Goal: Information Seeking & Learning: Check status

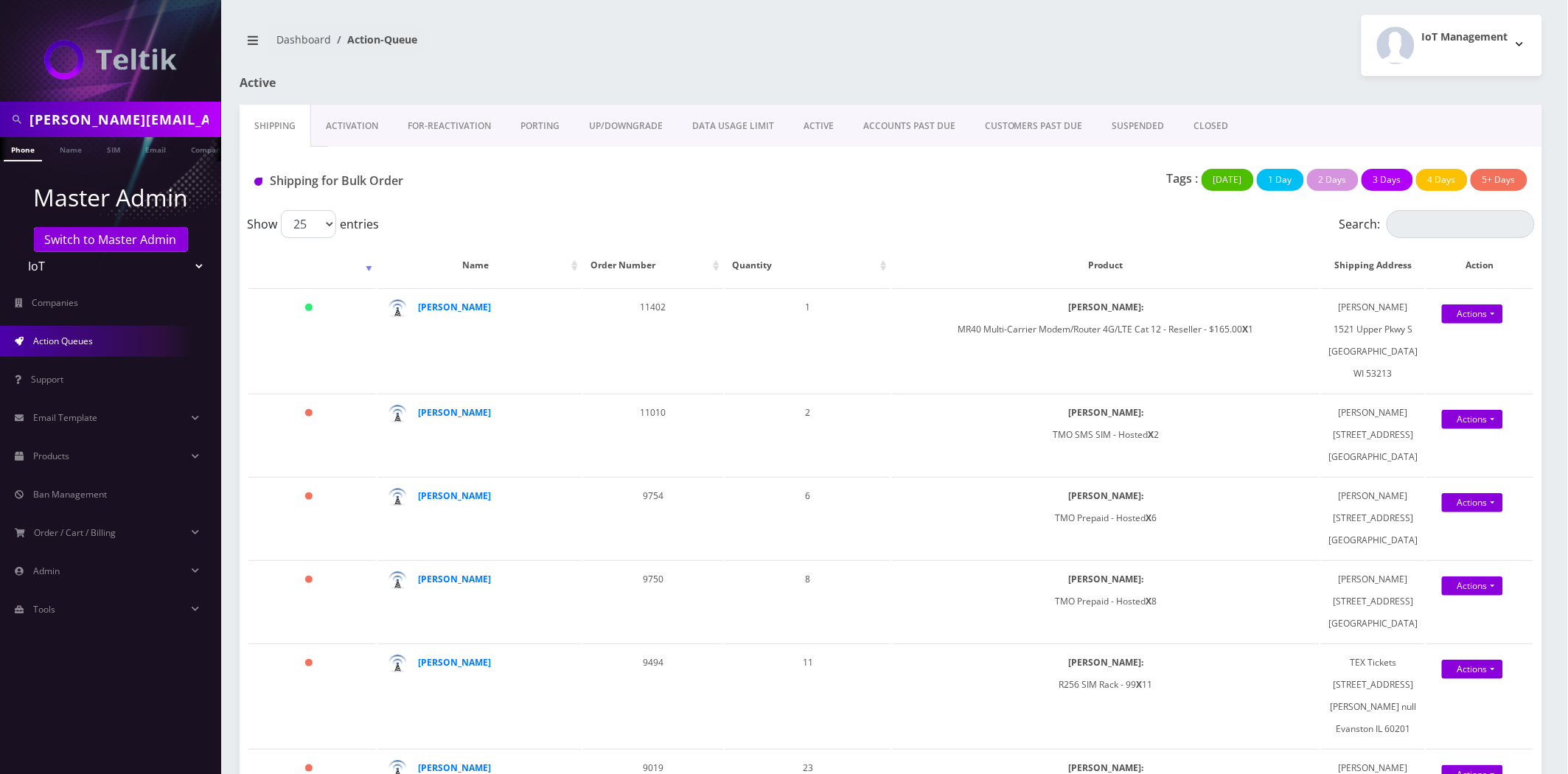
click at [100, 120] on input "david@instatickets.com" at bounding box center [123, 120] width 188 height 28
click at [99, 121] on input "david@instatickets.com" at bounding box center [123, 120] width 188 height 28
paste input "geniusvic1000@gmail"
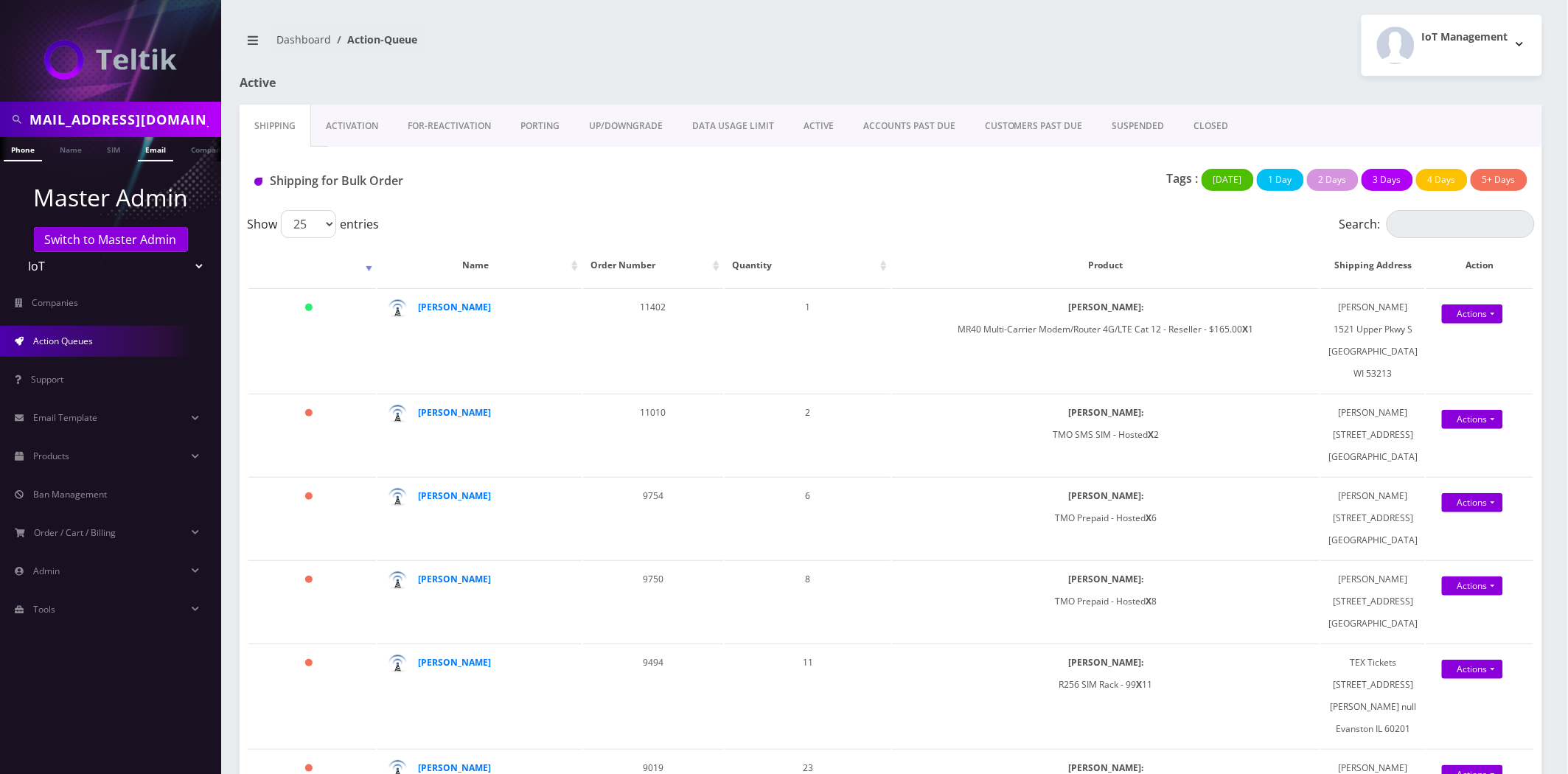
type input "geniusvic1000@gmail.com"
click at [145, 148] on link "Email" at bounding box center [156, 150] width 36 height 25
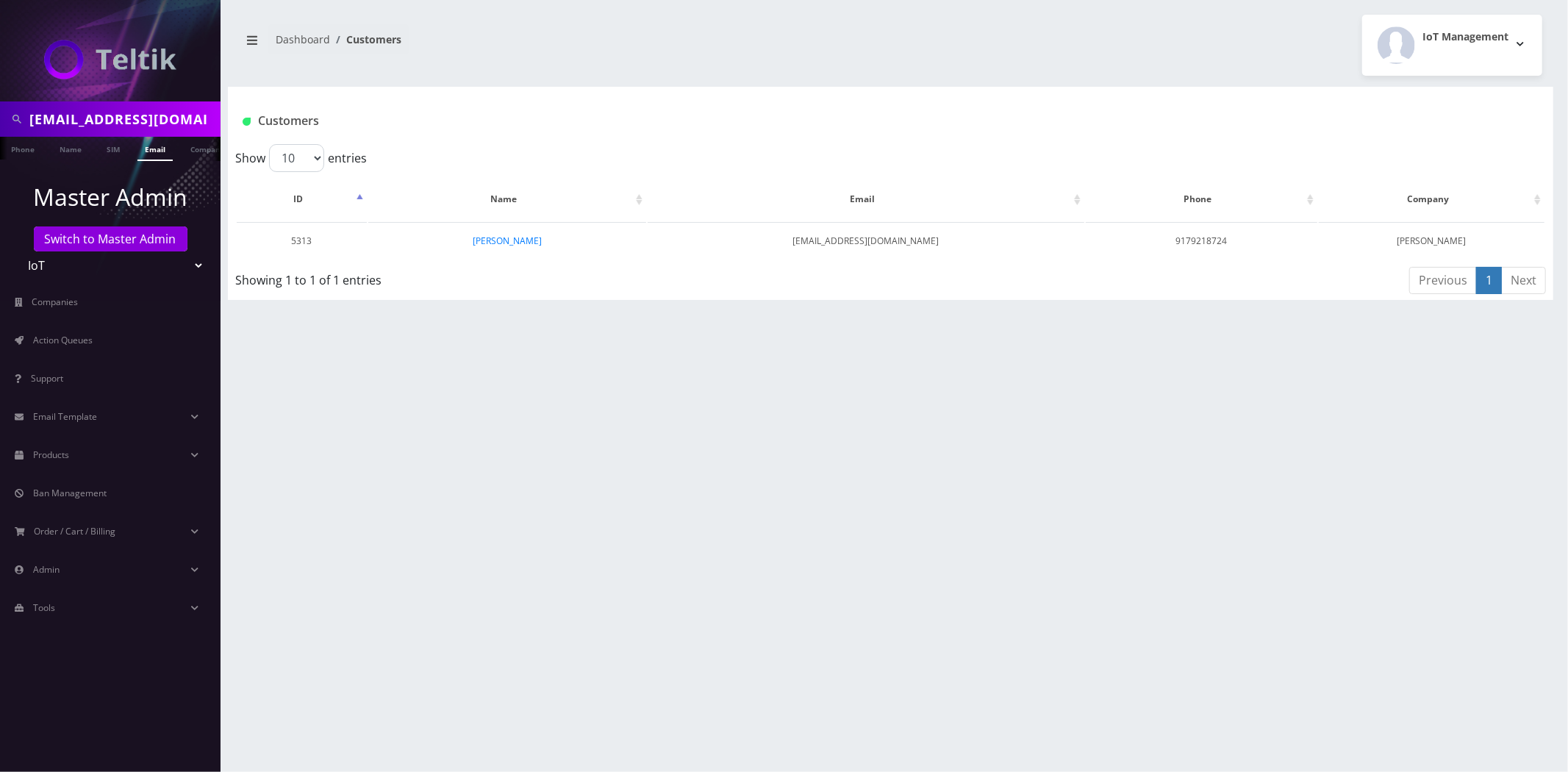
click at [165, 126] on input "geniusvic1000@gmail.com" at bounding box center [122, 119] width 187 height 28
paste input "nate@stubtermina"
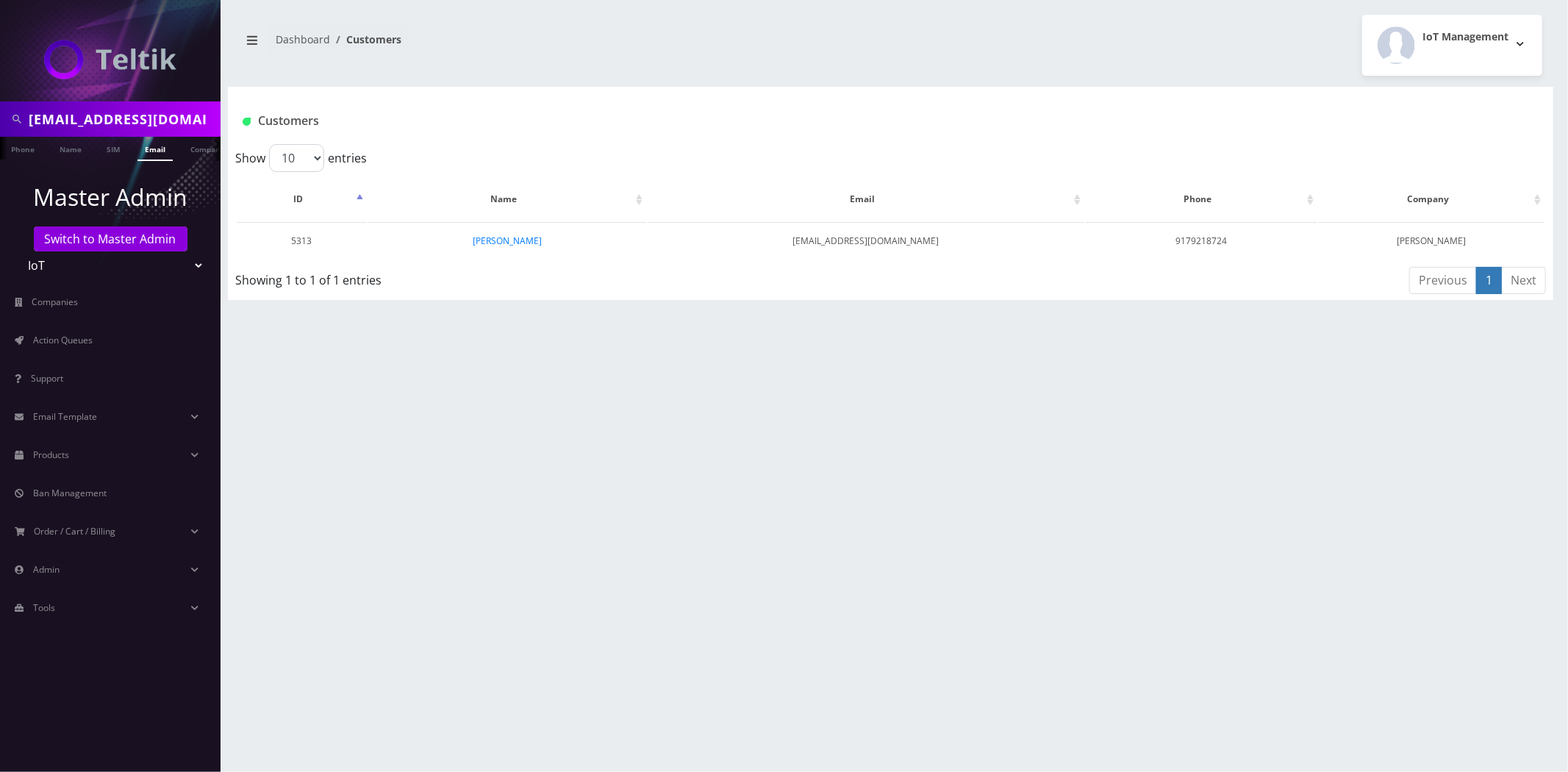
type input "[EMAIL_ADDRESS][DOMAIN_NAME]"
click at [155, 149] on link "Email" at bounding box center [156, 149] width 35 height 25
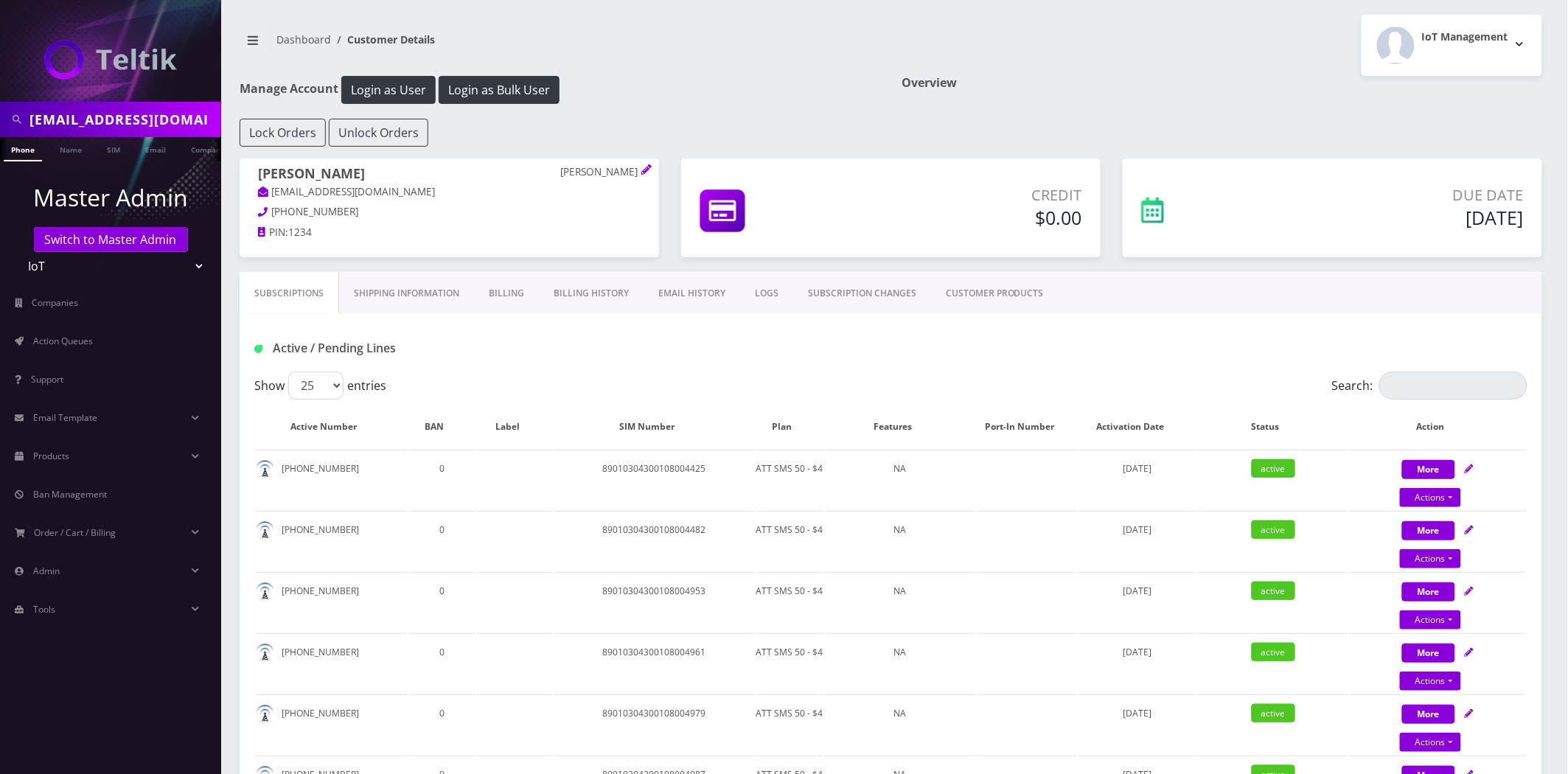
click at [588, 283] on link "Billing History" at bounding box center [591, 293] width 105 height 42
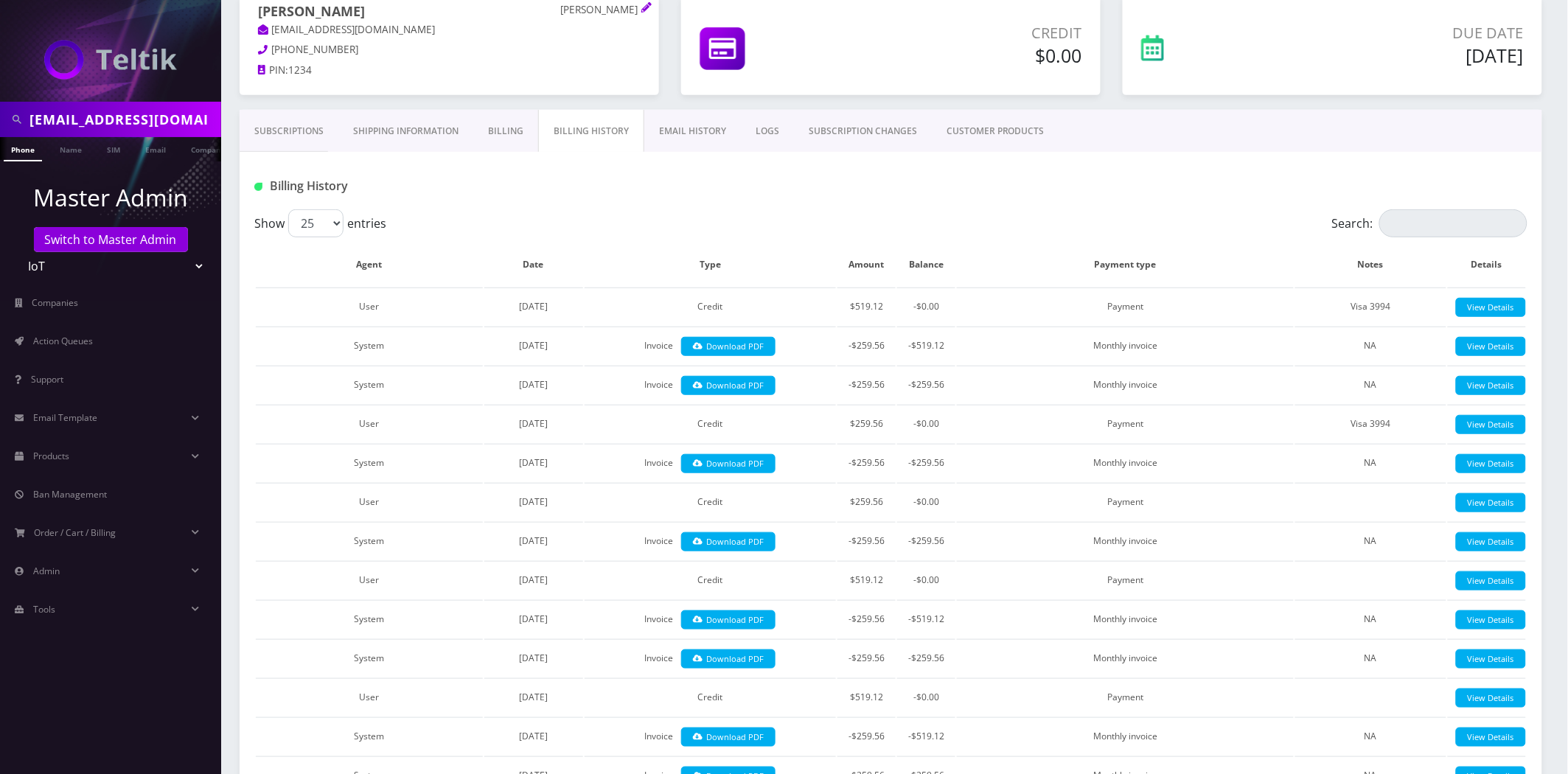
scroll to position [82, 0]
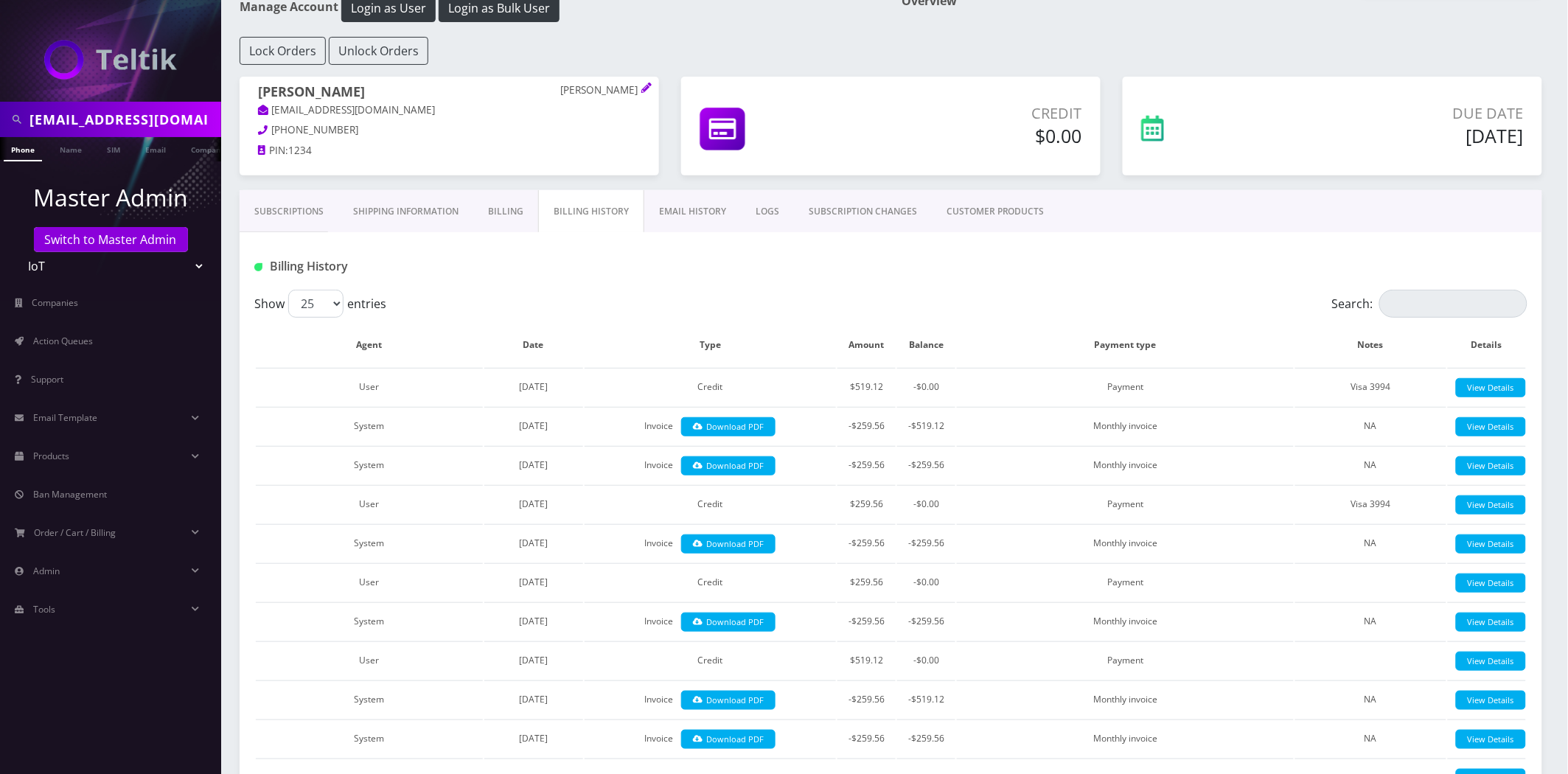
click at [675, 216] on link "EMAIL HISTORY" at bounding box center [692, 211] width 97 height 42
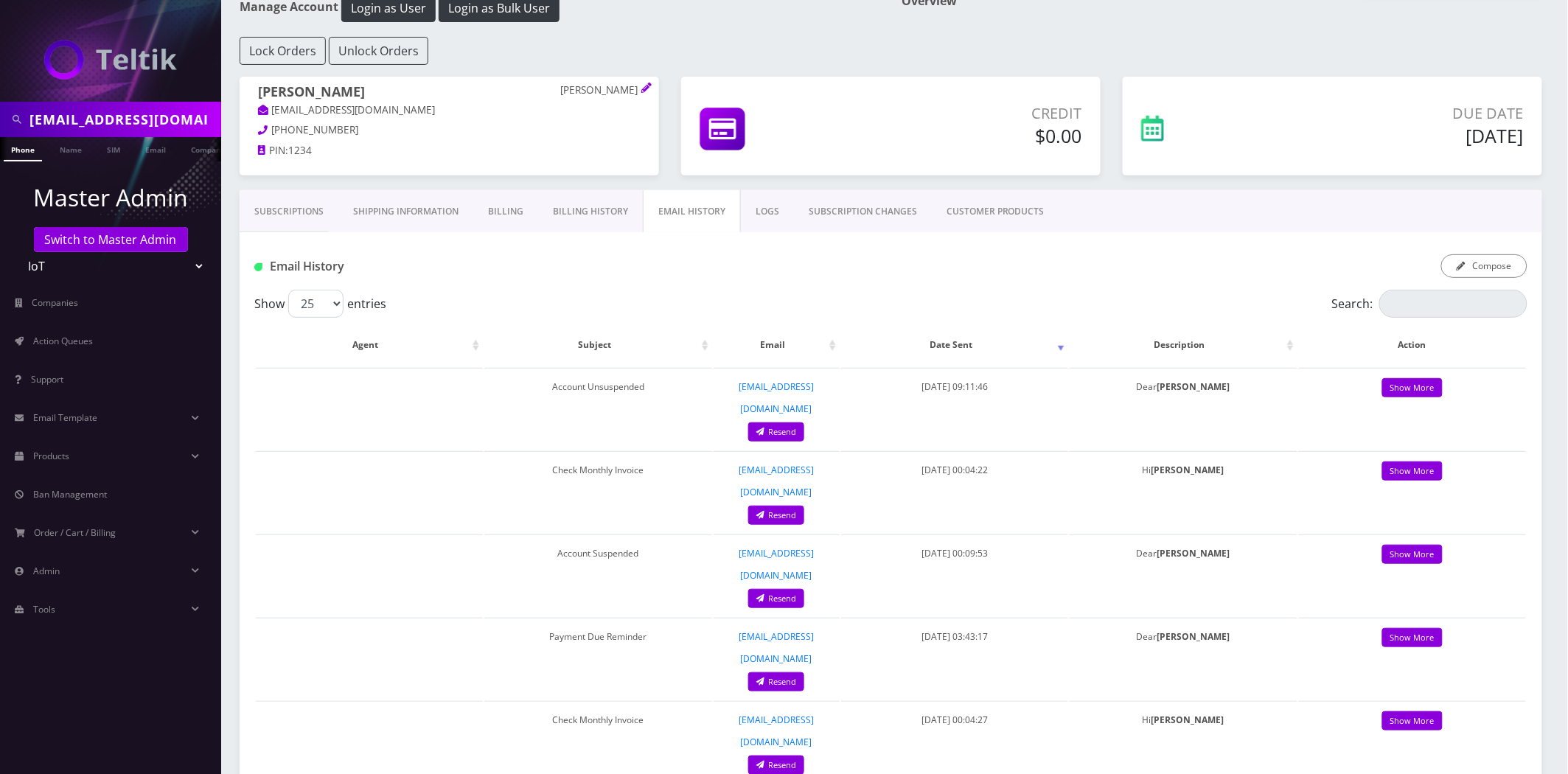
click at [610, 217] on link "Billing History" at bounding box center [591, 211] width 105 height 42
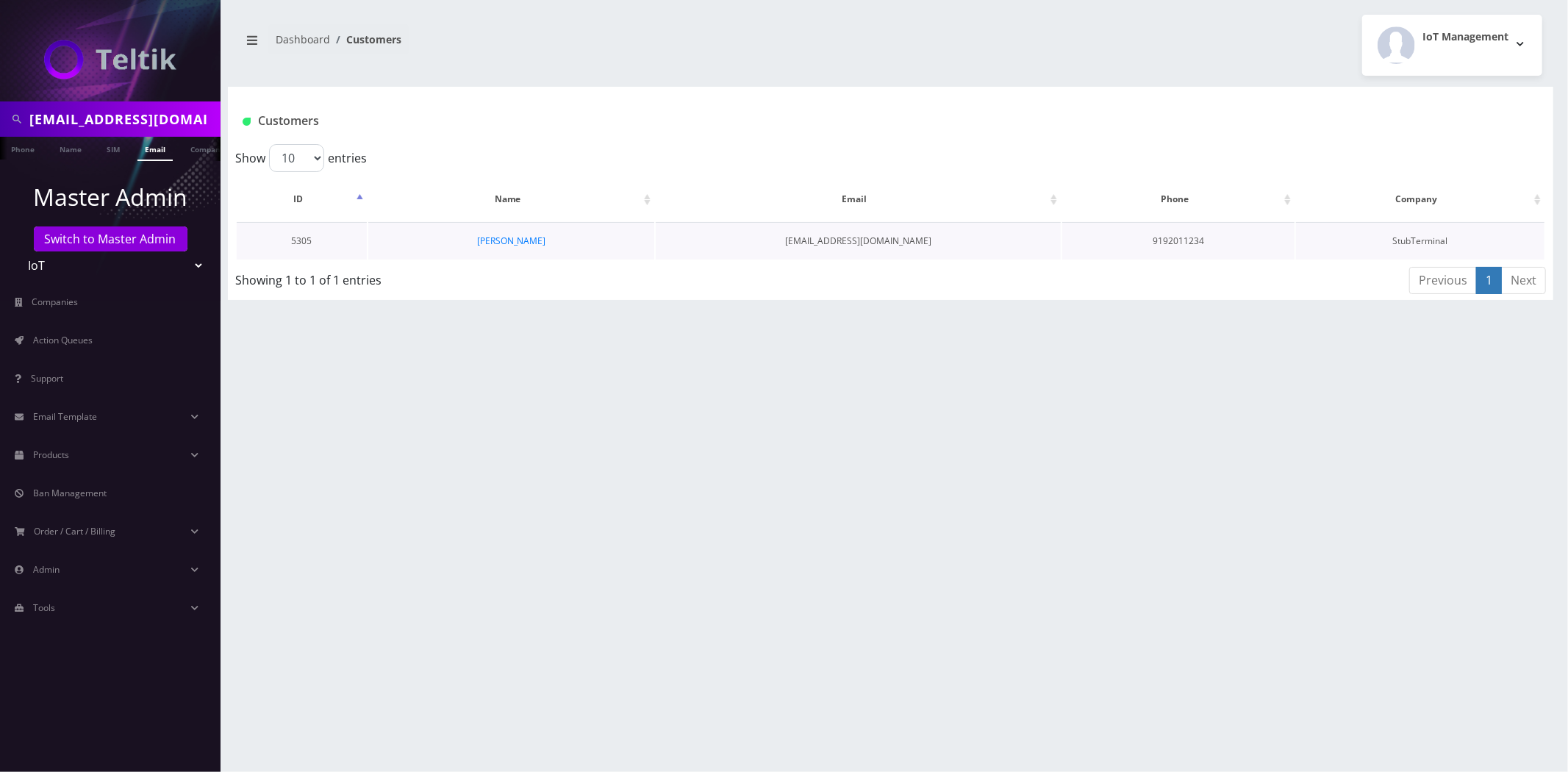
scroll to position [0, 8]
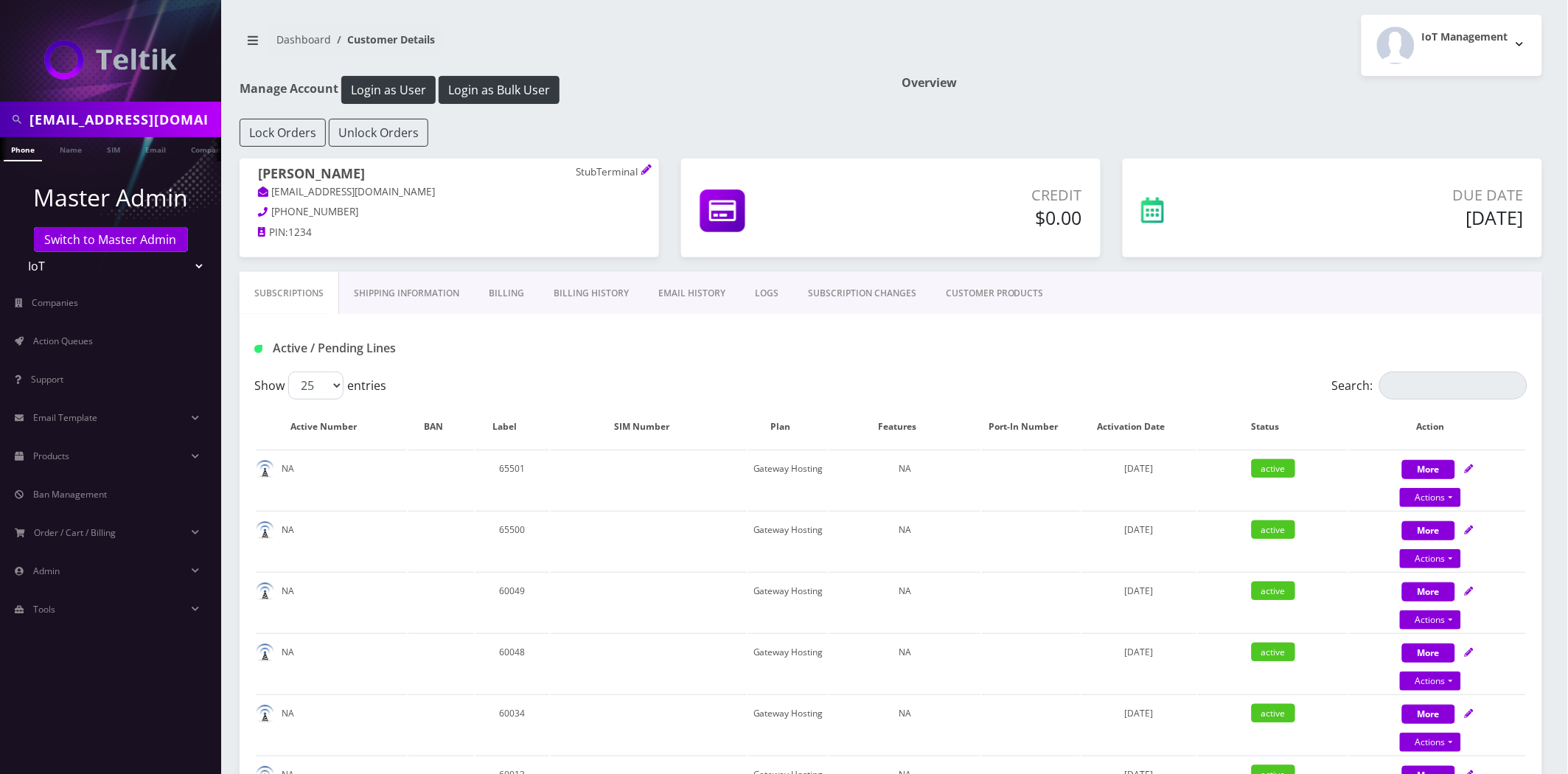
click at [600, 307] on link "Billing History" at bounding box center [591, 293] width 105 height 42
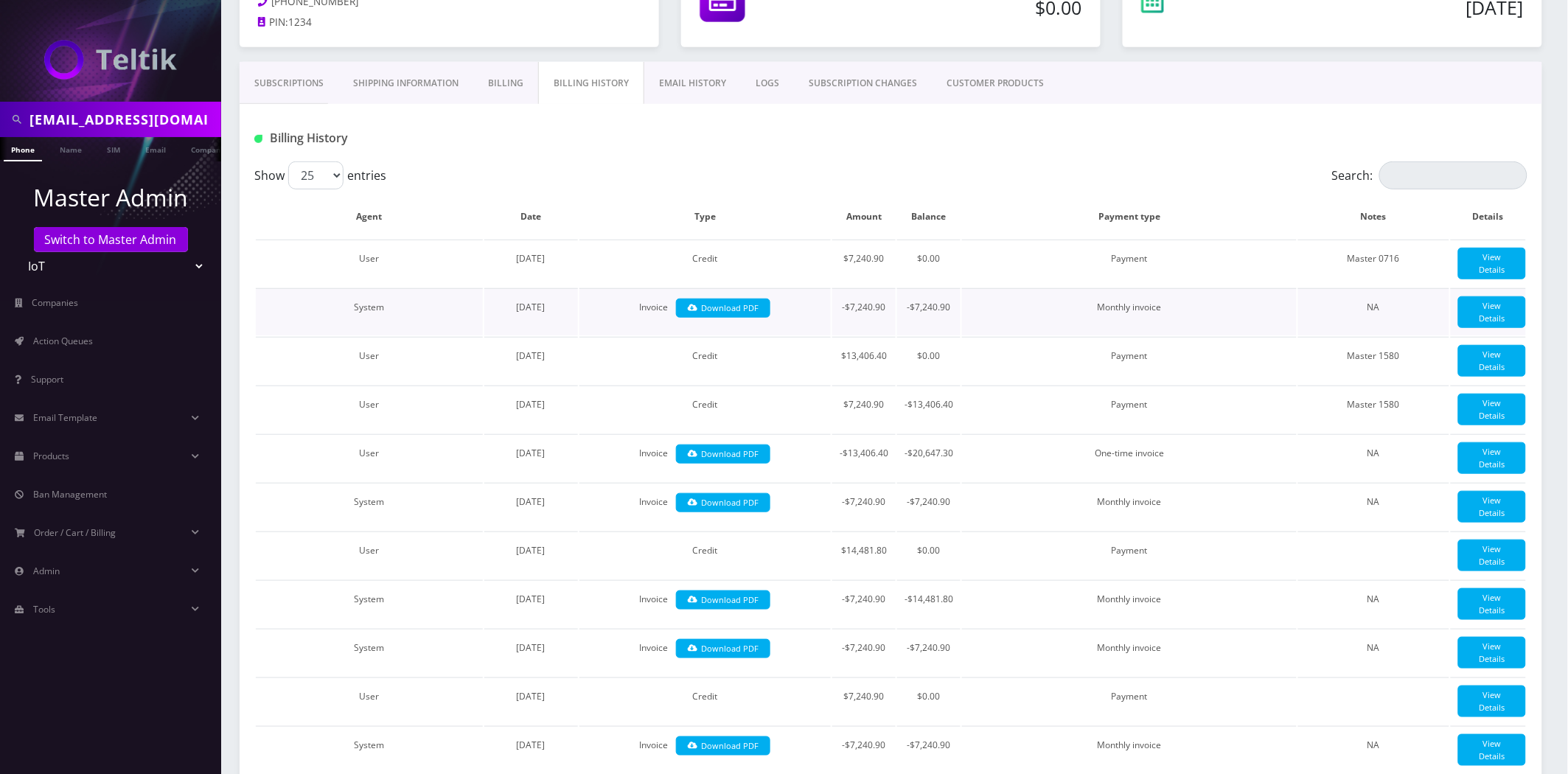
scroll to position [205, 0]
